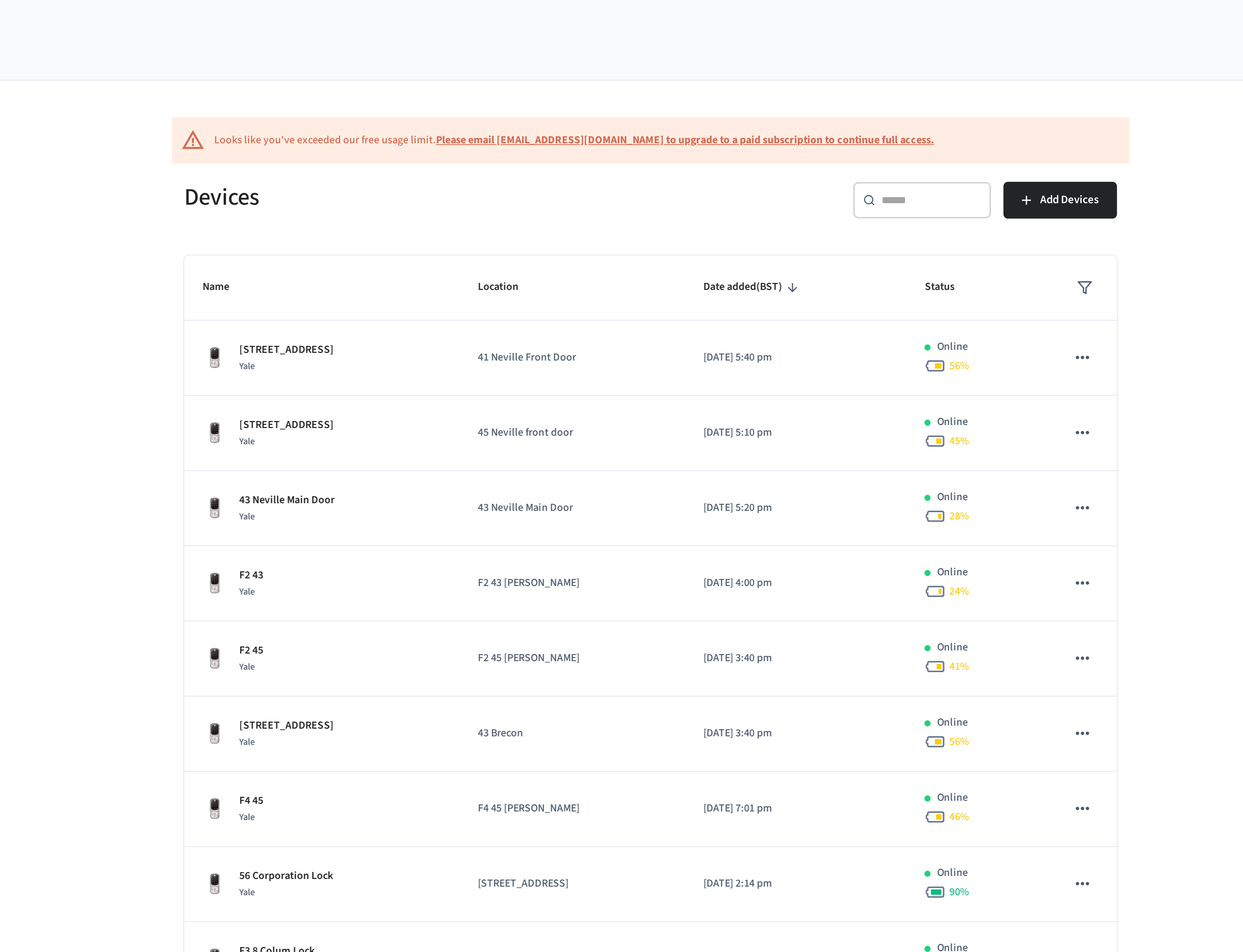
click at [720, 80] on input "text" at bounding box center [733, 80] width 40 height 6
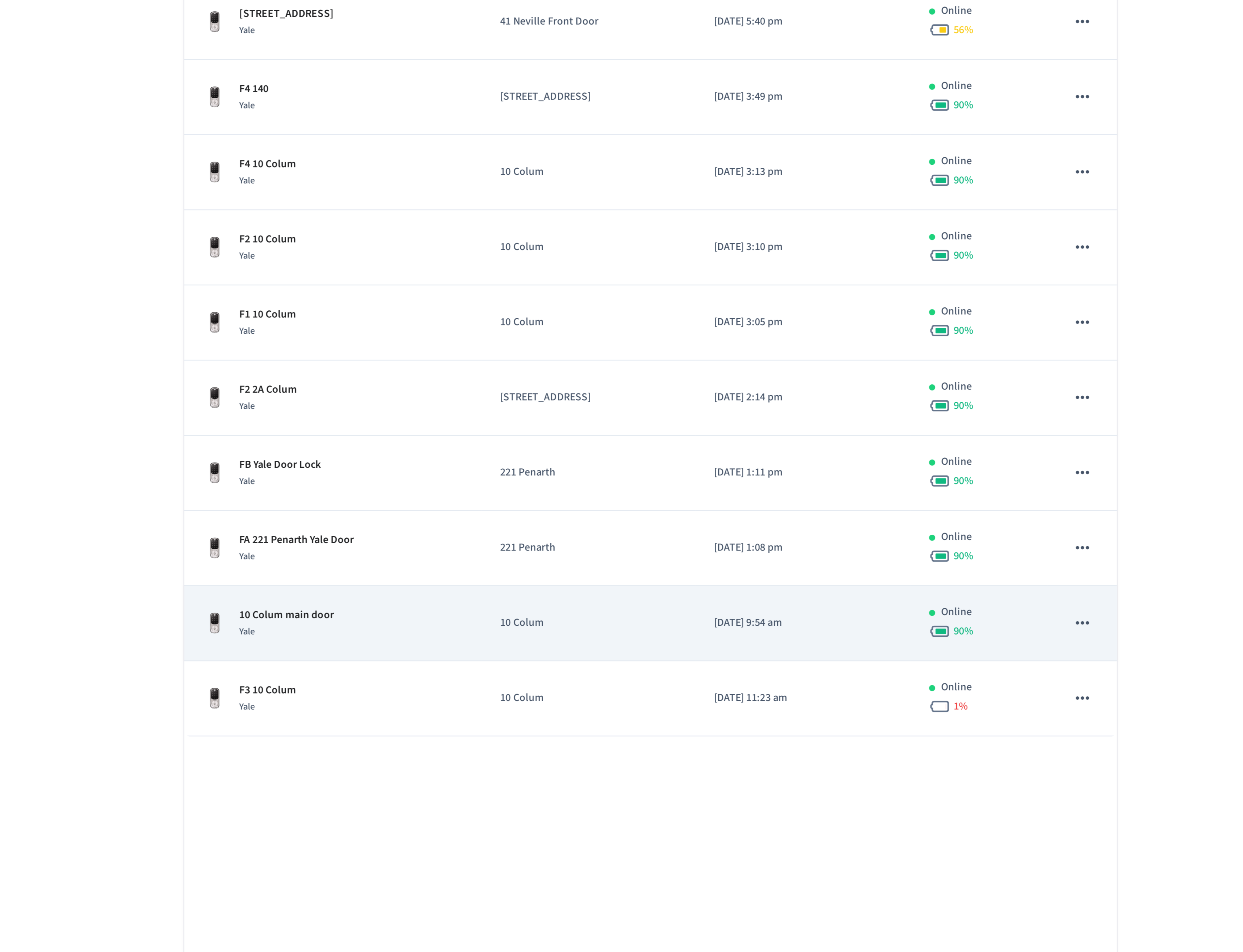
type input "**"
click at [611, 393] on td "10 Colum" at bounding box center [597, 382] width 85 height 30
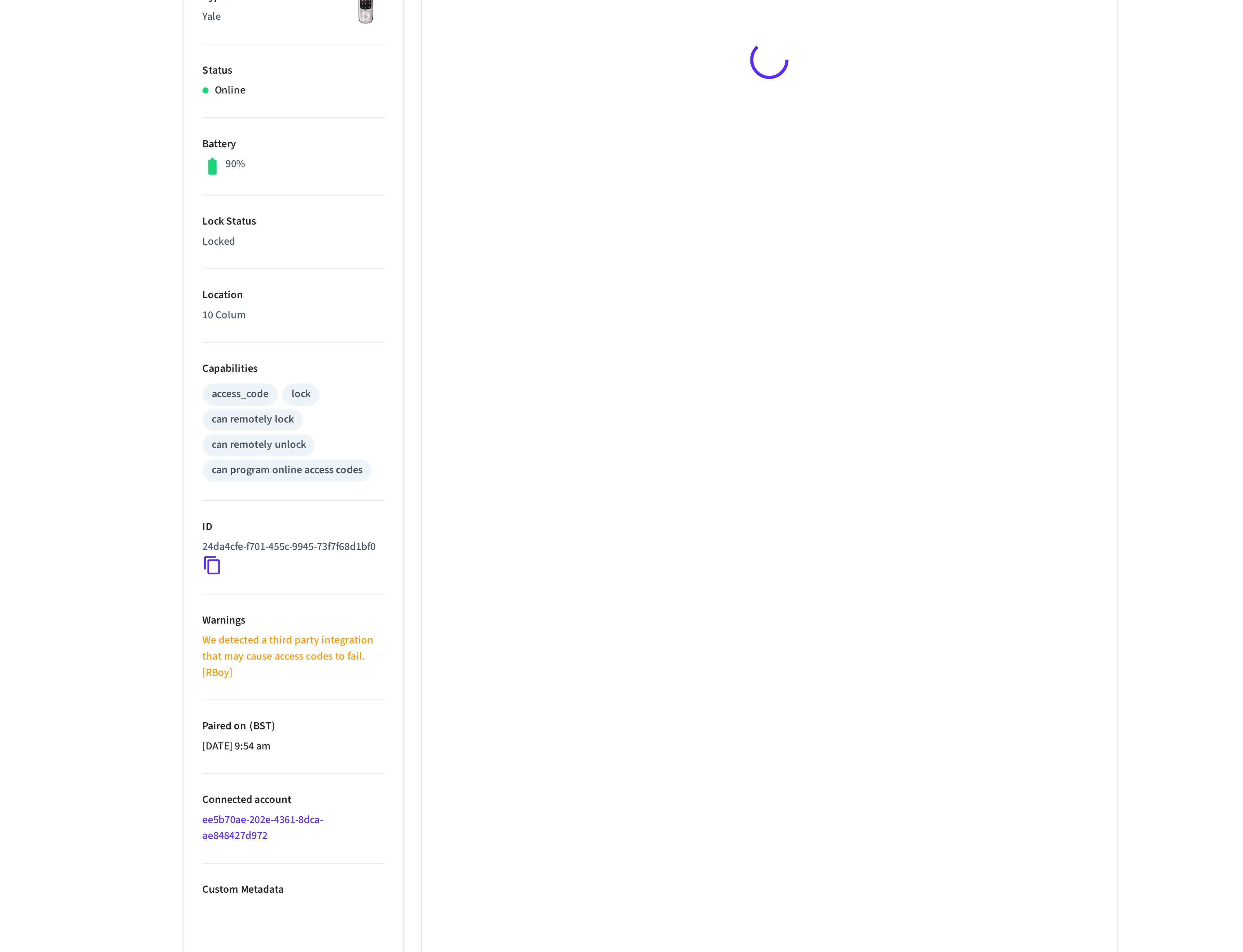
click at [470, 384] on li "Warnings We detected a third party integration that may cause access codes to f…" at bounding box center [479, 394] width 72 height 42
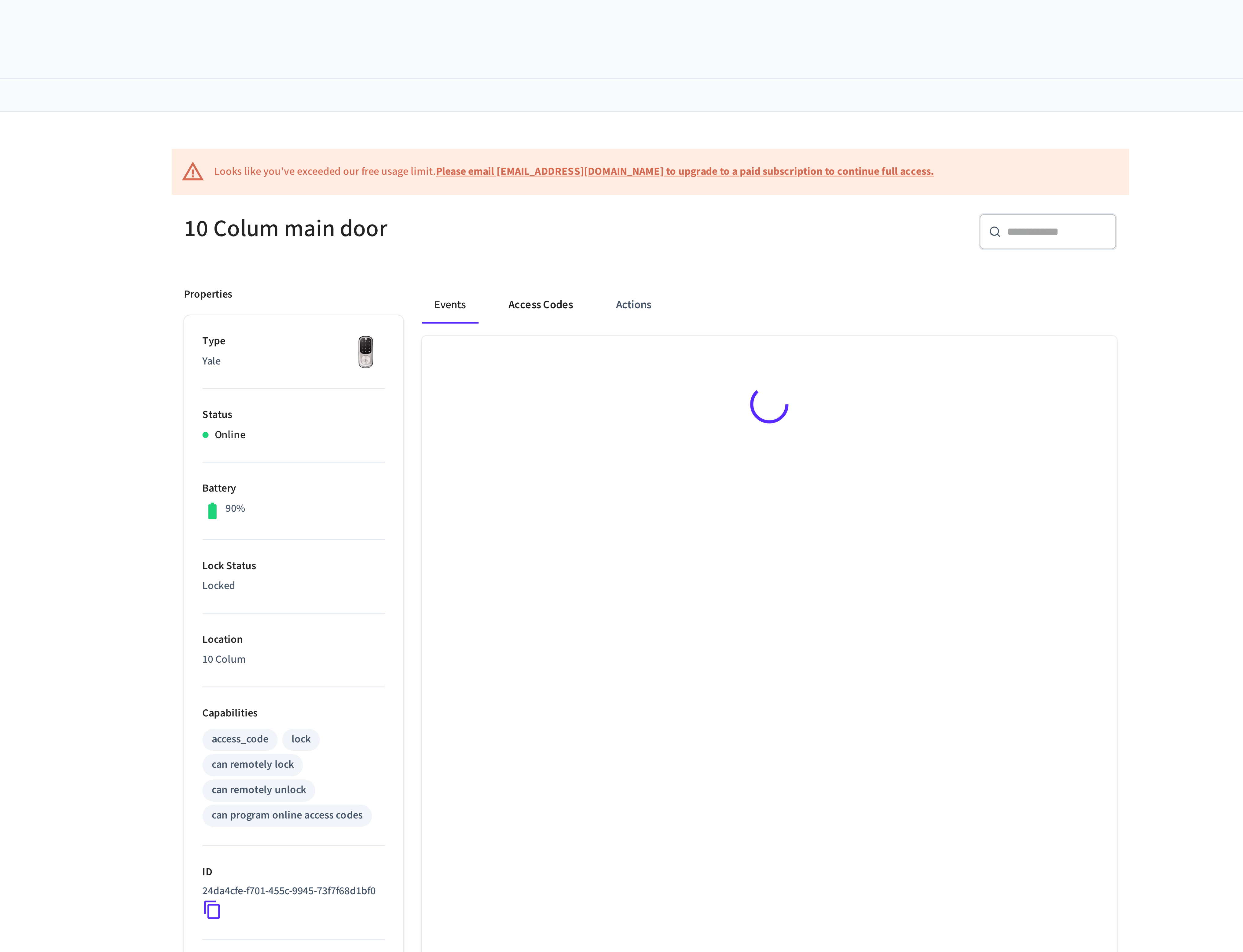
click at [583, 120] on button "Access Codes" at bounding box center [578, 122] width 35 height 15
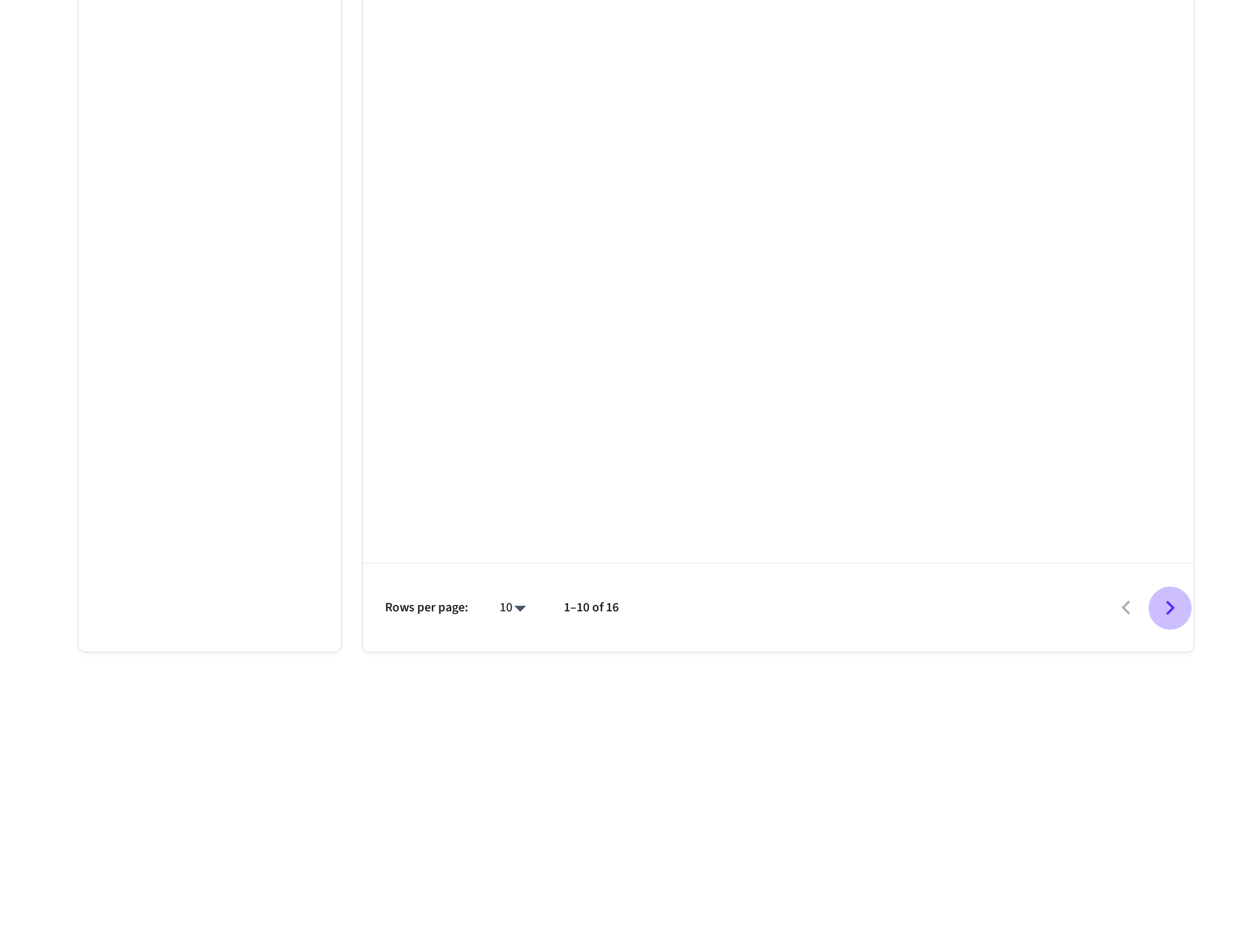
click at [801, 785] on icon "Go to next page" at bounding box center [799, 786] width 9 height 9
